Goal: Information Seeking & Learning: Learn about a topic

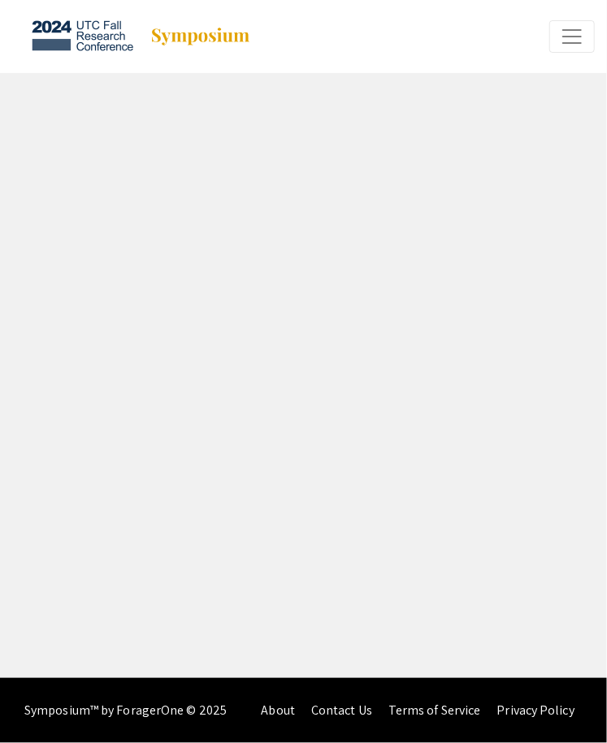
select select "custom"
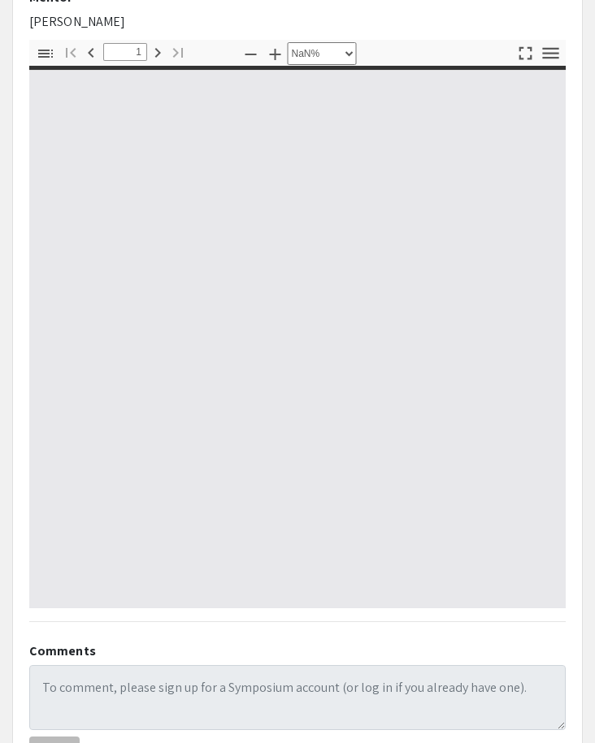
scroll to position [504, 0]
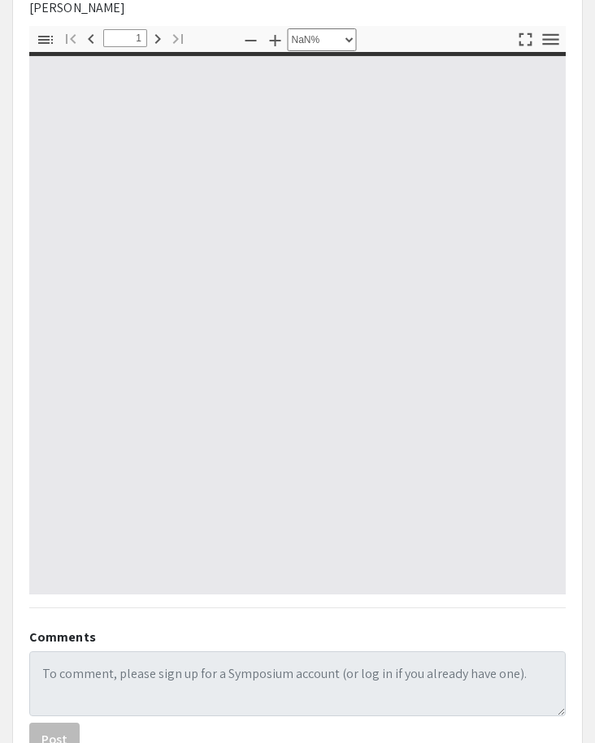
type input "0"
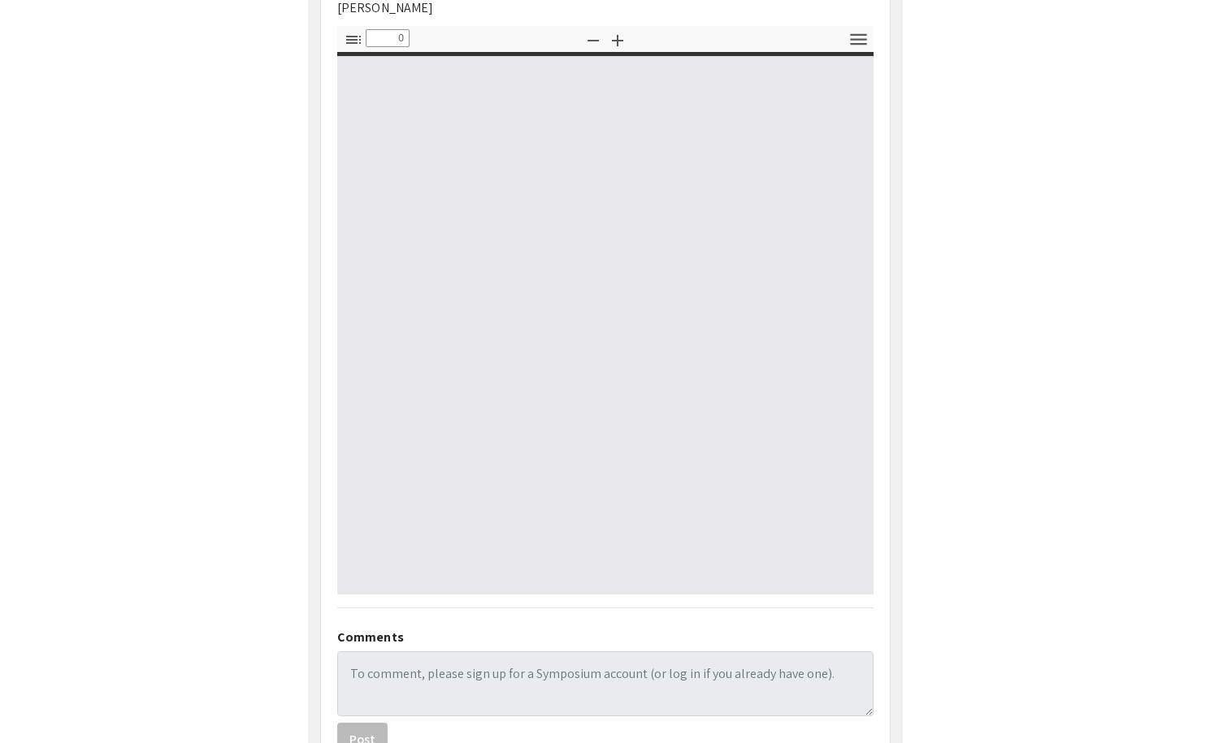
scroll to position [262, 0]
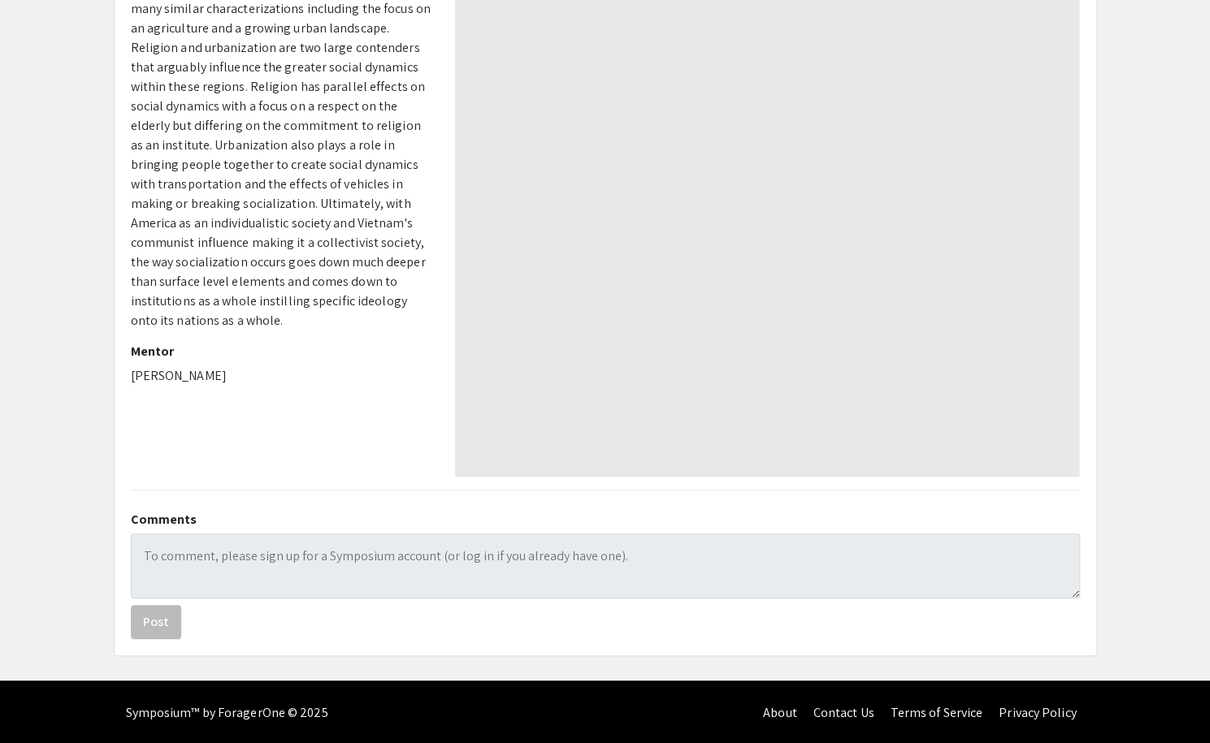
select select "auto"
type input "1"
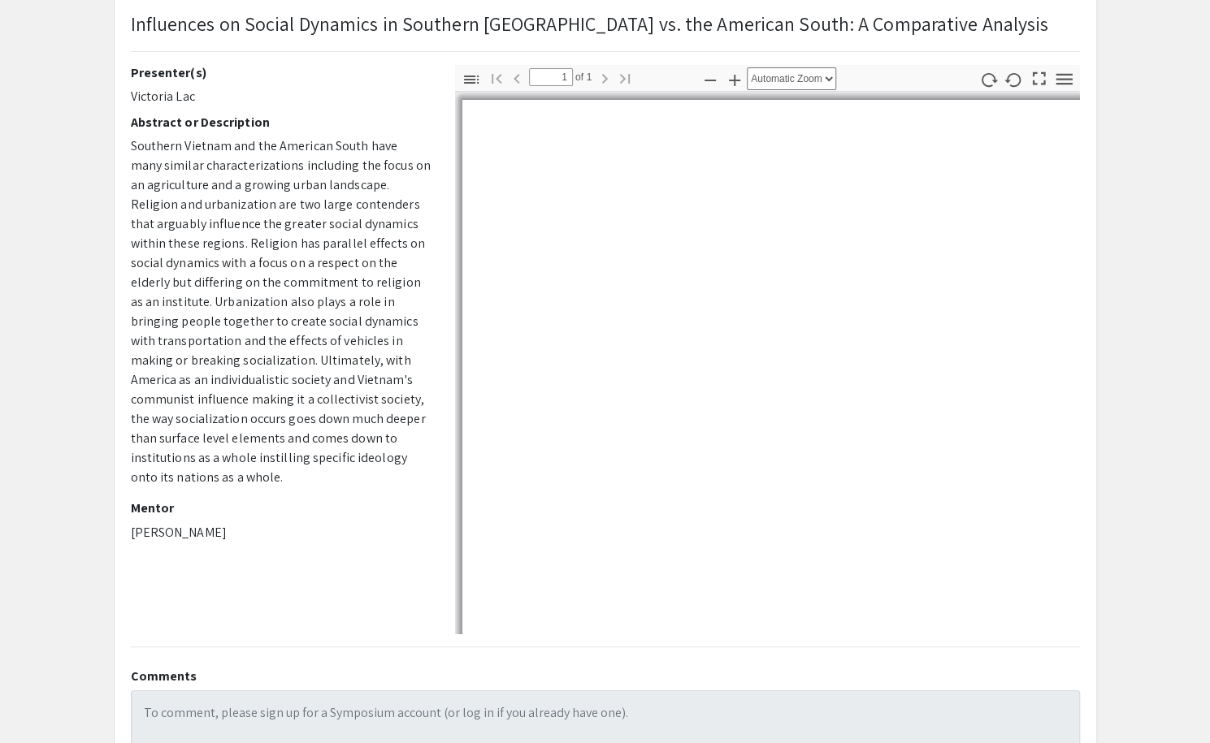
scroll to position [93, 0]
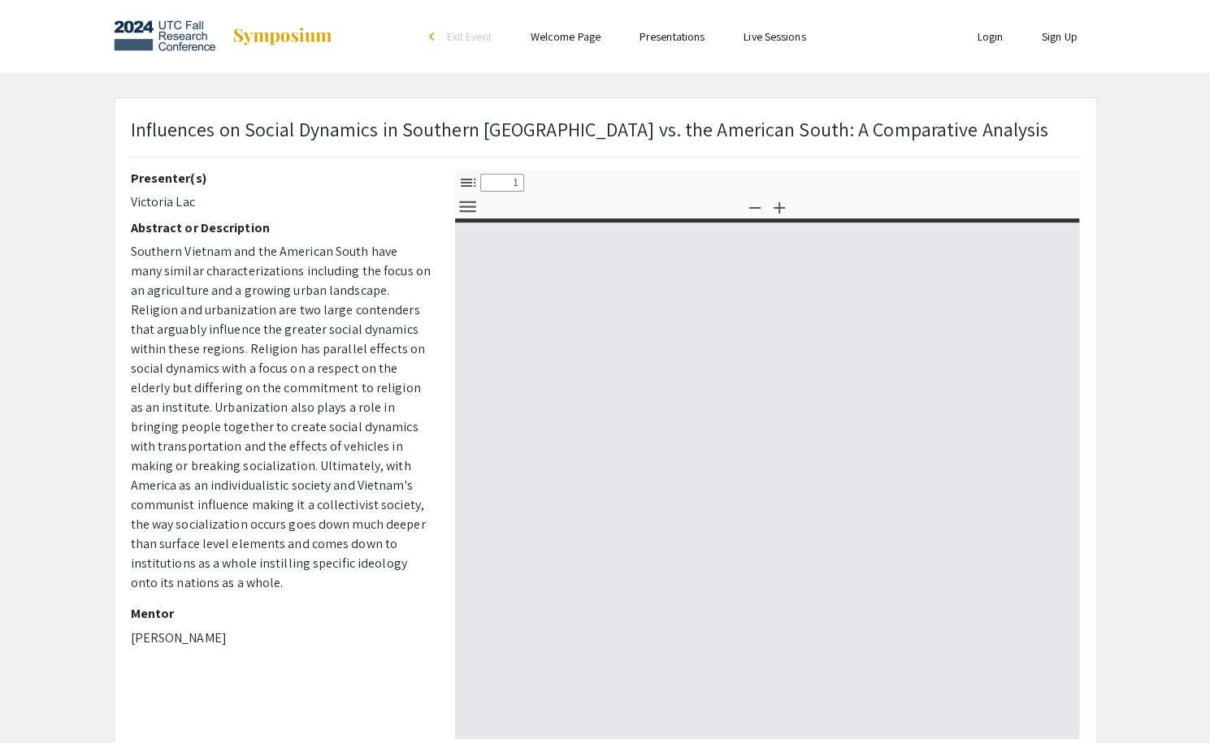
select select "custom"
type input "0"
select select "custom"
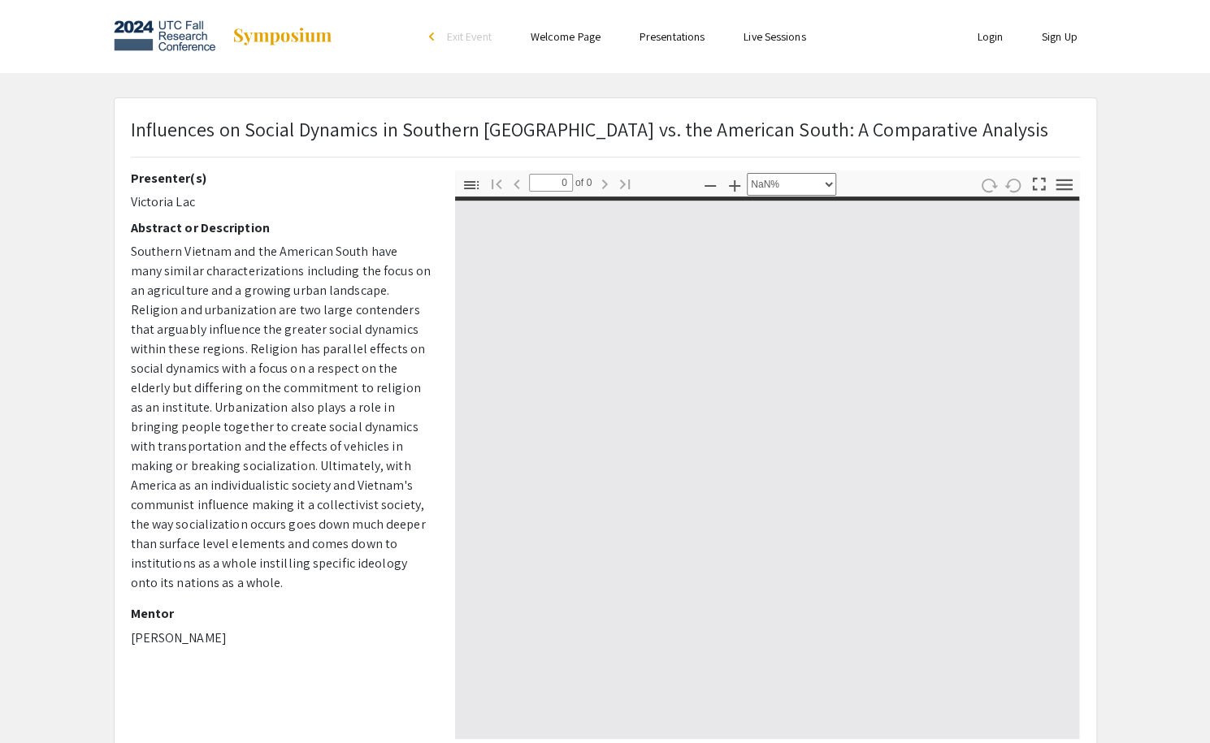
type input "1"
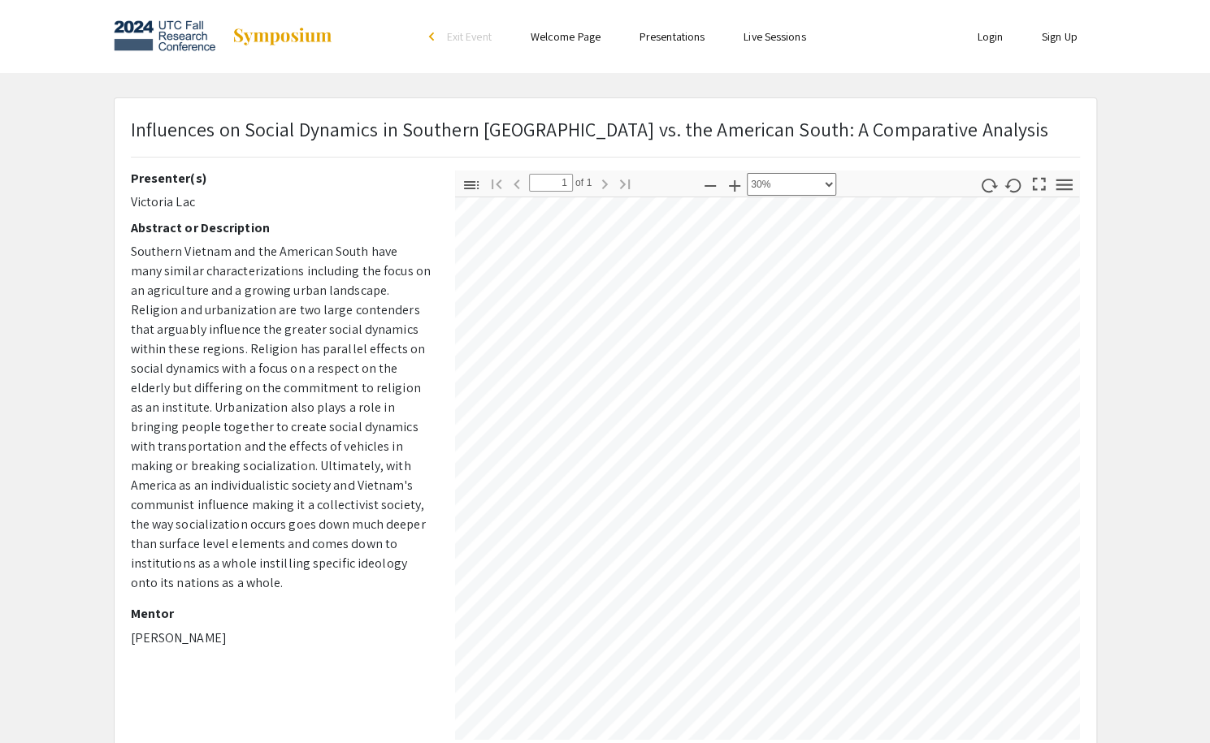
scroll to position [327, 485]
select select "custom"
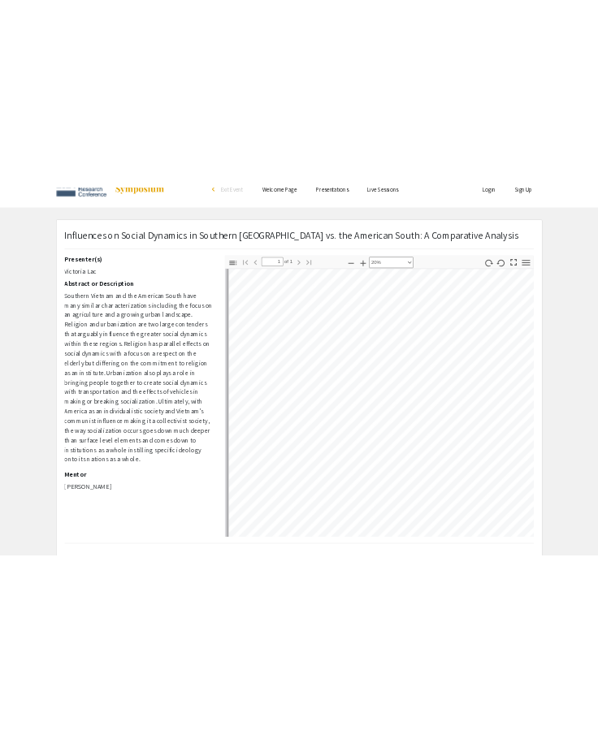
scroll to position [11, 8]
